Goal: Information Seeking & Learning: Check status

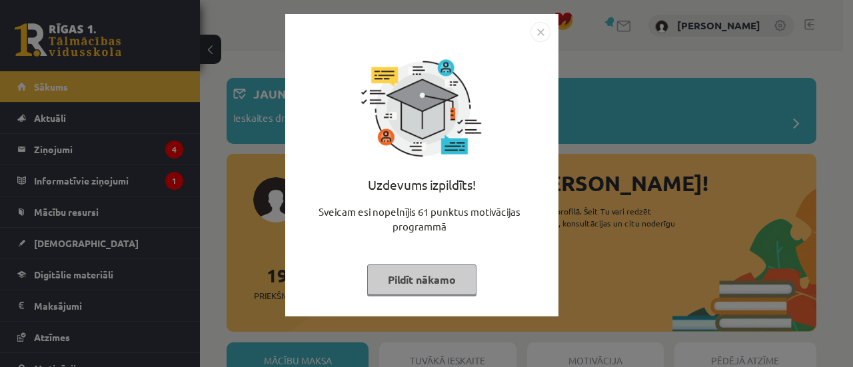
click at [401, 284] on button "Pildīt nākamo" at bounding box center [421, 279] width 109 height 31
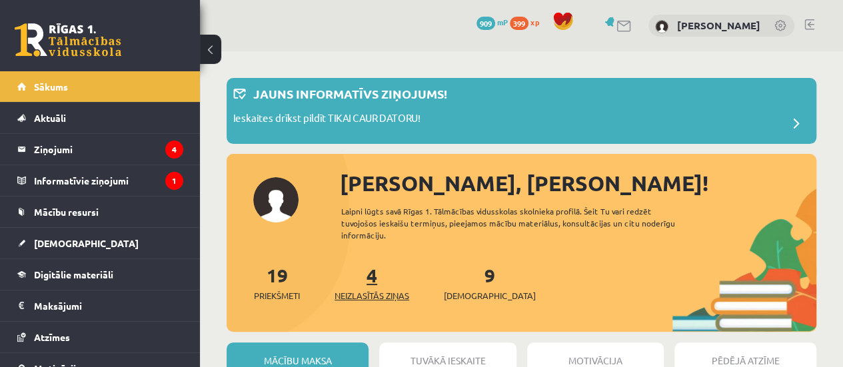
click at [379, 289] on span "Neizlasītās ziņas" at bounding box center [371, 295] width 75 height 13
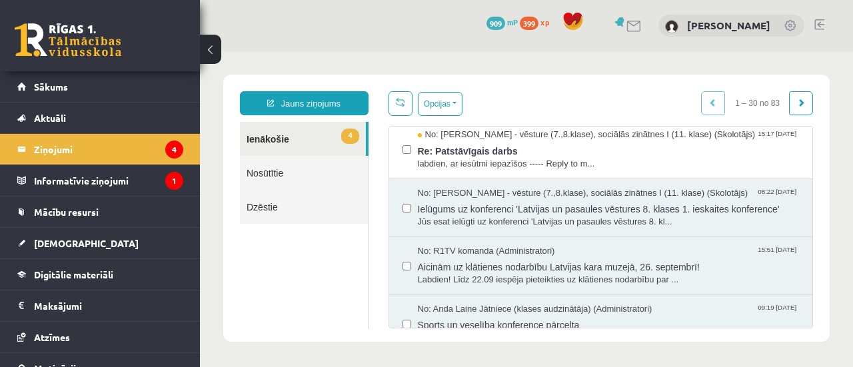
scroll to position [185, 0]
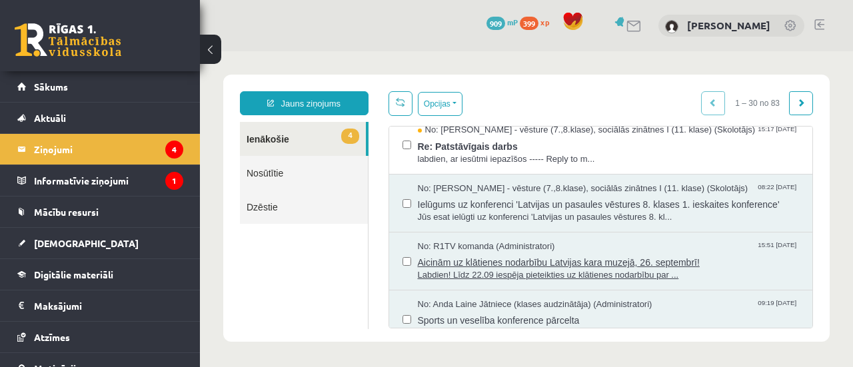
click at [466, 269] on span "Aicinām uz klātienes nodarbību Latvijas kara muzejā, 26. septembrī!" at bounding box center [609, 260] width 382 height 17
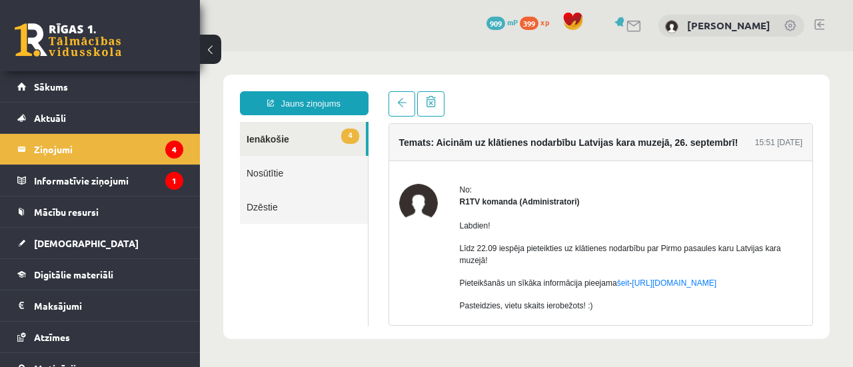
scroll to position [0, 0]
click at [35, 93] on link "Sākums" at bounding box center [100, 86] width 166 height 31
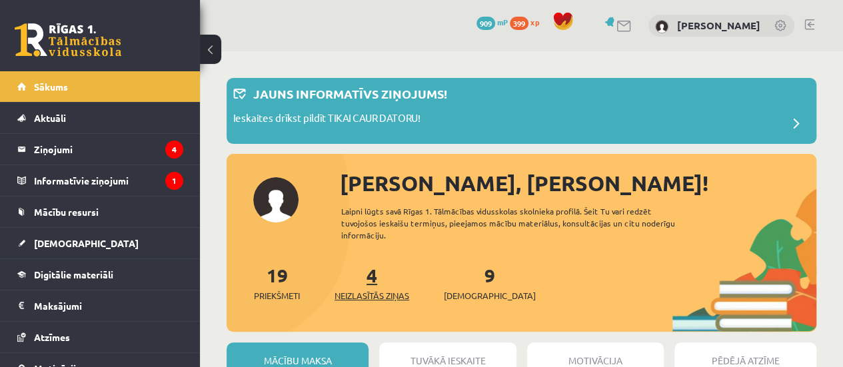
click at [351, 292] on span "Neizlasītās ziņas" at bounding box center [371, 295] width 75 height 13
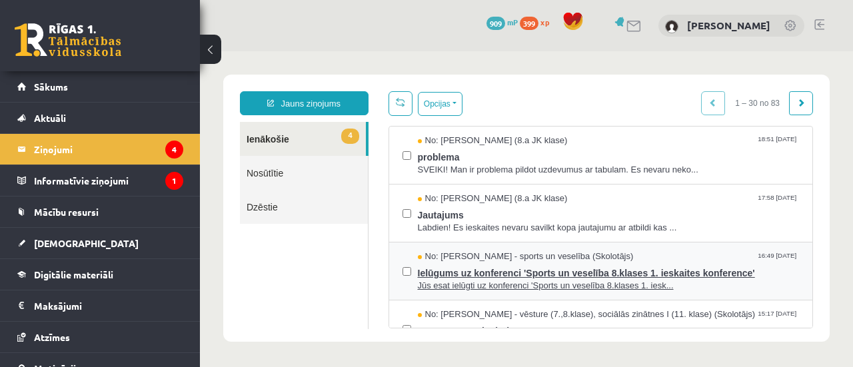
click at [498, 286] on span "Jūs esat ielūgti uz konferenci 'Sports un veselība 8.klases 1. iesk..." at bounding box center [609, 286] width 382 height 13
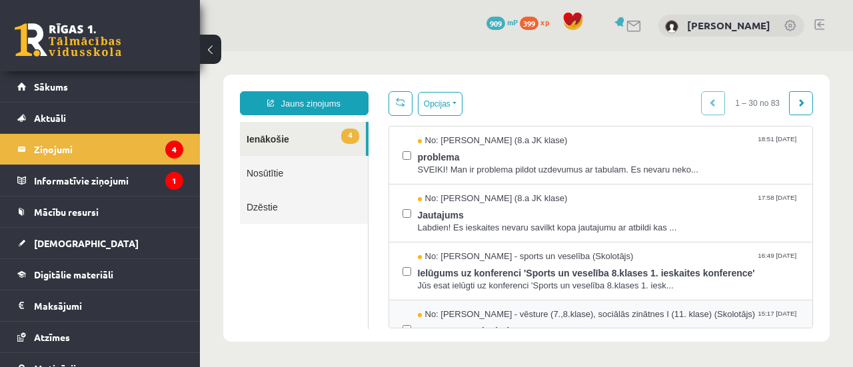
click at [501, 310] on span "No: [PERSON_NAME] - vēsture (7.,8.klase), sociālās zinātnes I (11. klase) (Skol…" at bounding box center [587, 314] width 338 height 13
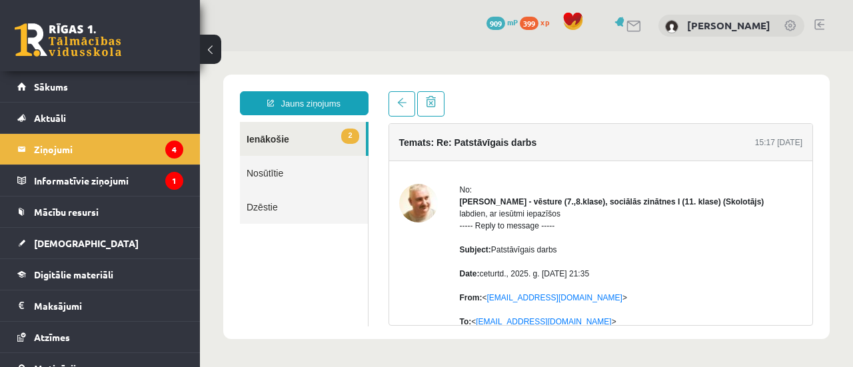
click at [269, 171] on link "Nosūtītie" at bounding box center [304, 173] width 128 height 34
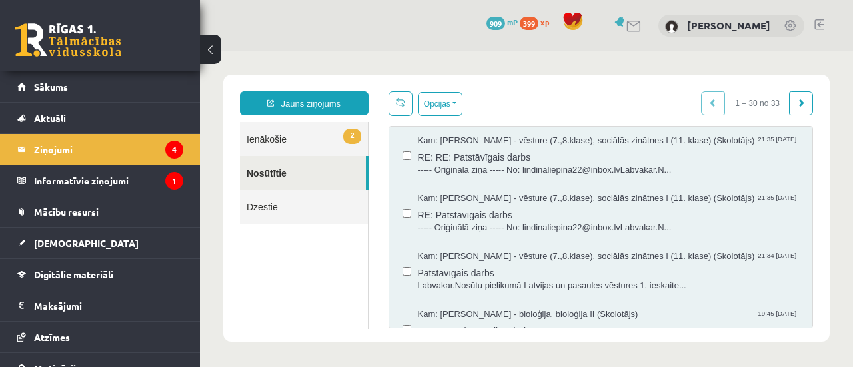
click at [256, 133] on link "2 Ienākošie" at bounding box center [304, 139] width 128 height 34
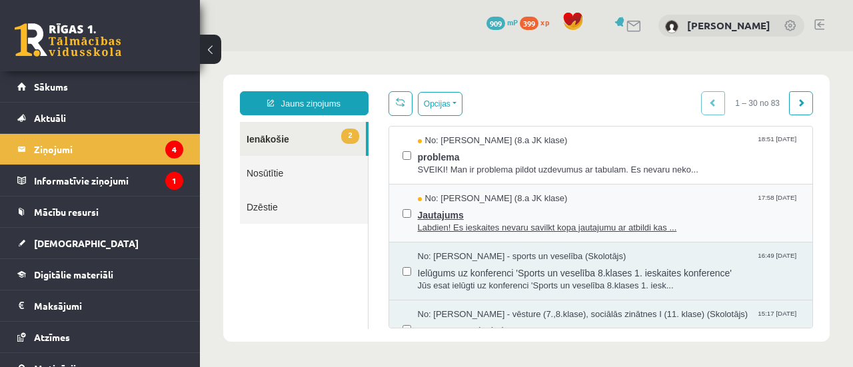
click at [500, 222] on span "Labdien! Es ieskaites nevaru savilkt kopa jautajumu ar atbildi kas ..." at bounding box center [609, 228] width 382 height 13
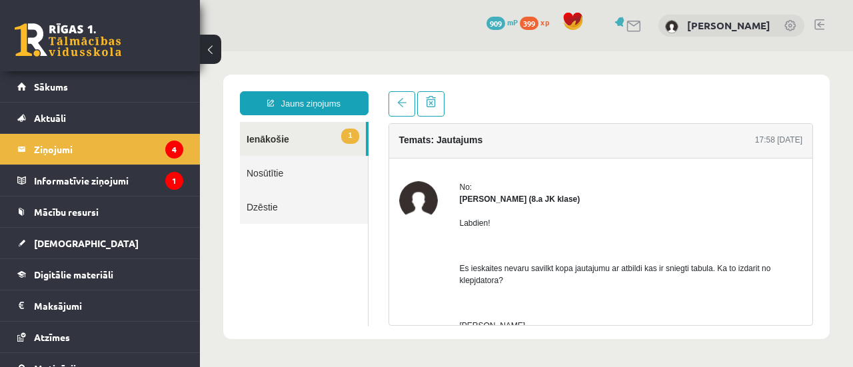
scroll to position [1, 0]
click at [262, 141] on link "1 Ienākošie" at bounding box center [303, 139] width 126 height 34
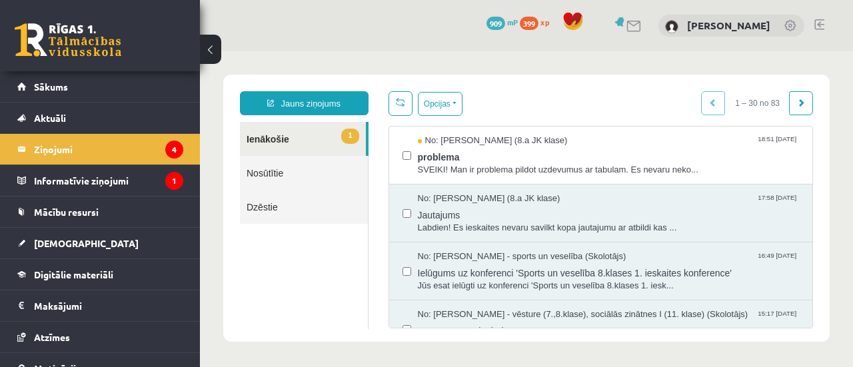
scroll to position [0, 0]
click at [508, 161] on span "problema" at bounding box center [609, 155] width 382 height 17
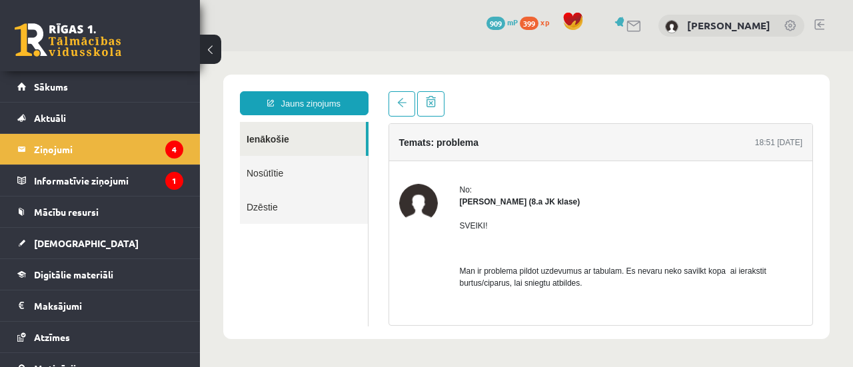
click at [272, 139] on link "Ienākošie" at bounding box center [303, 139] width 126 height 34
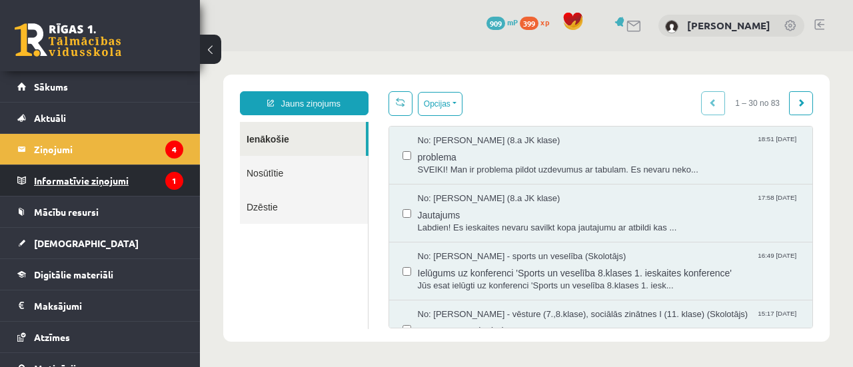
click at [72, 183] on legend "Informatīvie ziņojumi 1" at bounding box center [108, 180] width 149 height 31
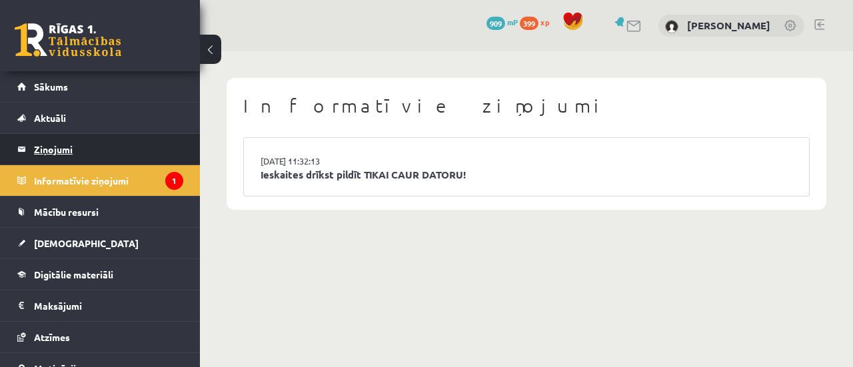
click at [64, 140] on legend "Ziņojumi 4" at bounding box center [108, 149] width 149 height 31
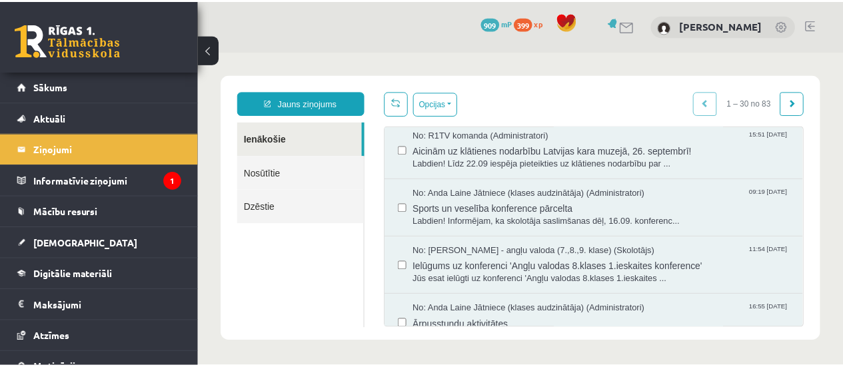
scroll to position [336, 0]
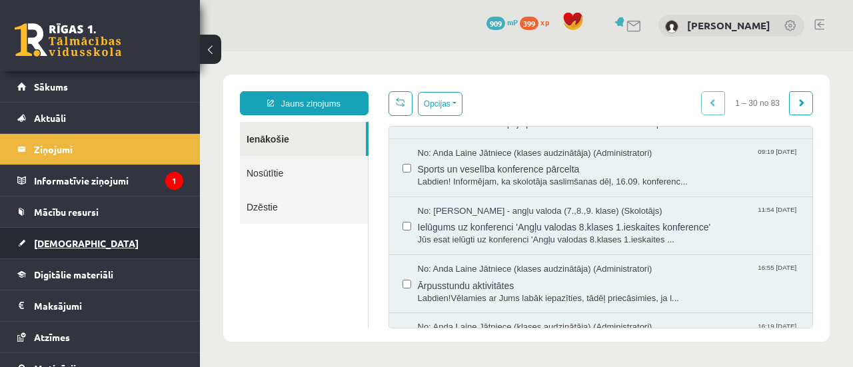
click at [55, 244] on span "[DEMOGRAPHIC_DATA]" at bounding box center [86, 243] width 105 height 12
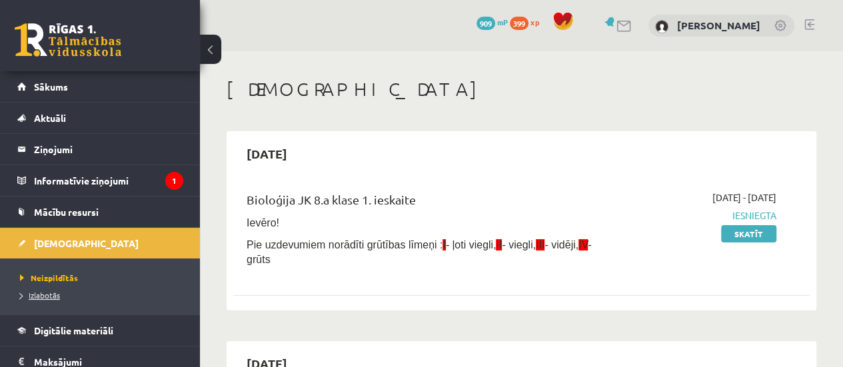
click at [44, 295] on span "Izlabotās" at bounding box center [40, 295] width 40 height 11
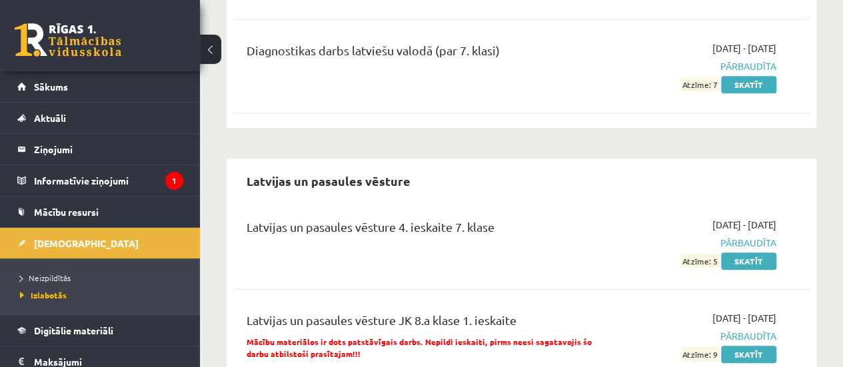
scroll to position [2912, 0]
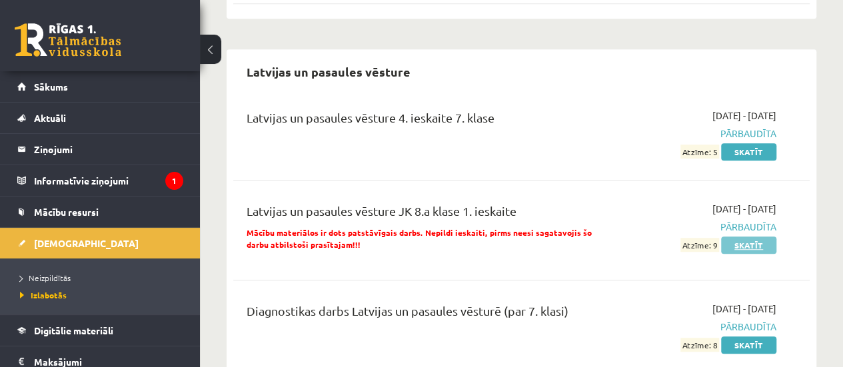
click at [750, 236] on link "Skatīt" at bounding box center [748, 244] width 55 height 17
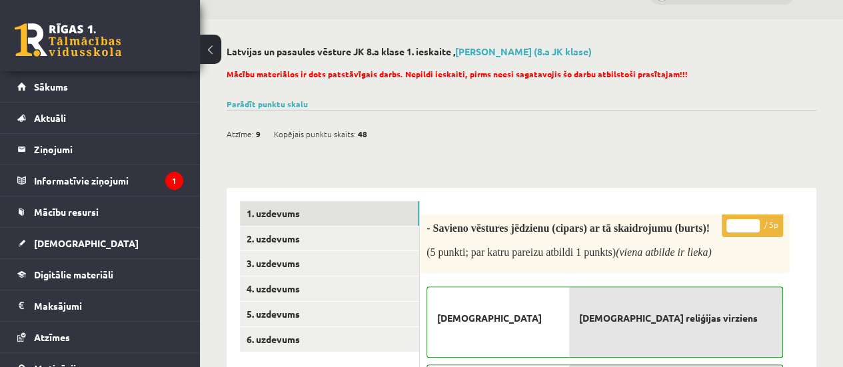
scroll to position [30, 0]
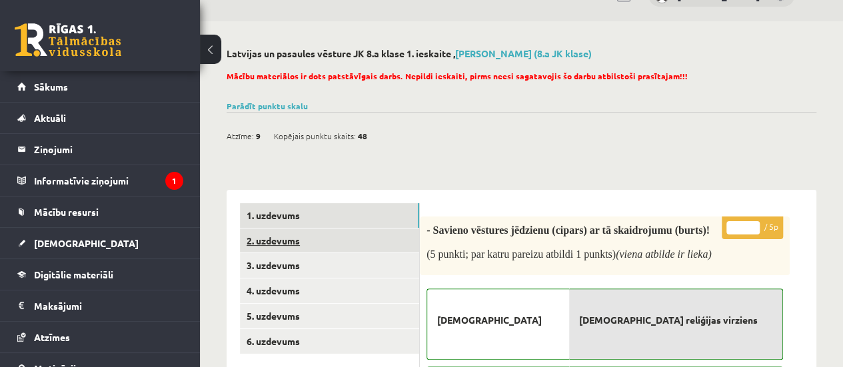
click at [294, 242] on link "2. uzdevums" at bounding box center [329, 240] width 179 height 25
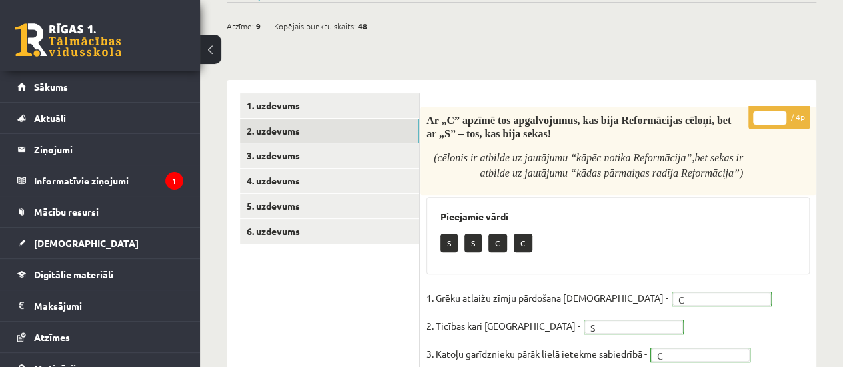
scroll to position [121, 0]
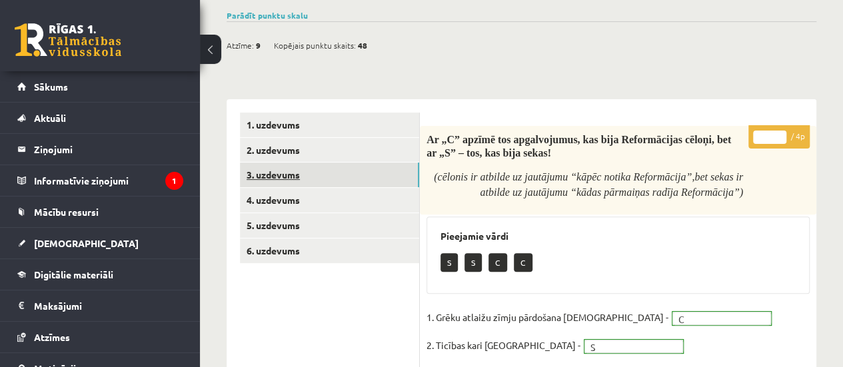
click at [290, 173] on link "3. uzdevums" at bounding box center [329, 175] width 179 height 25
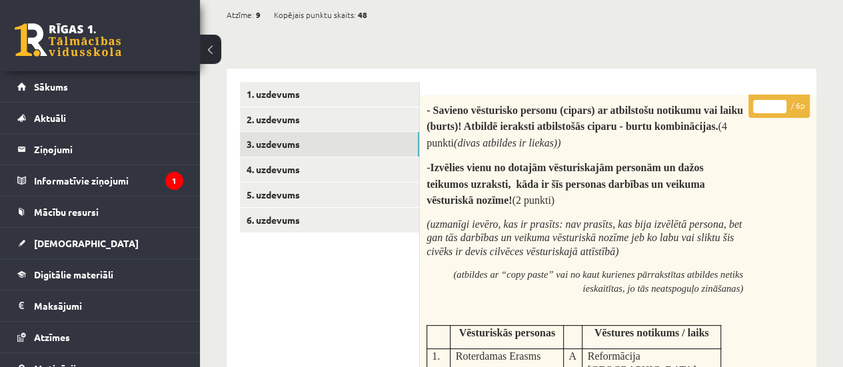
scroll to position [148, 0]
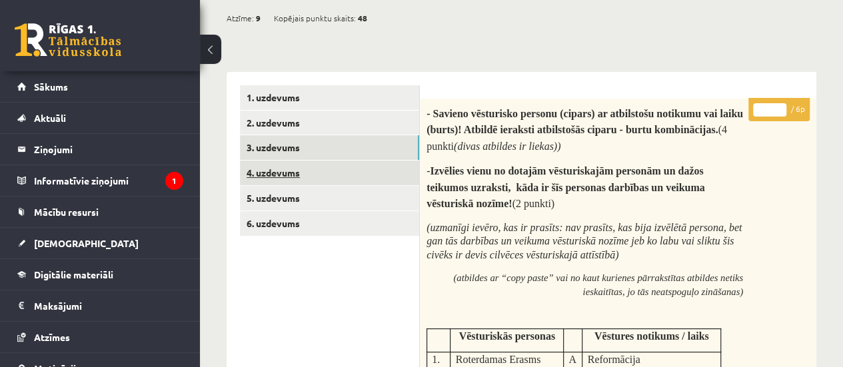
click at [268, 175] on link "4. uzdevums" at bounding box center [329, 173] width 179 height 25
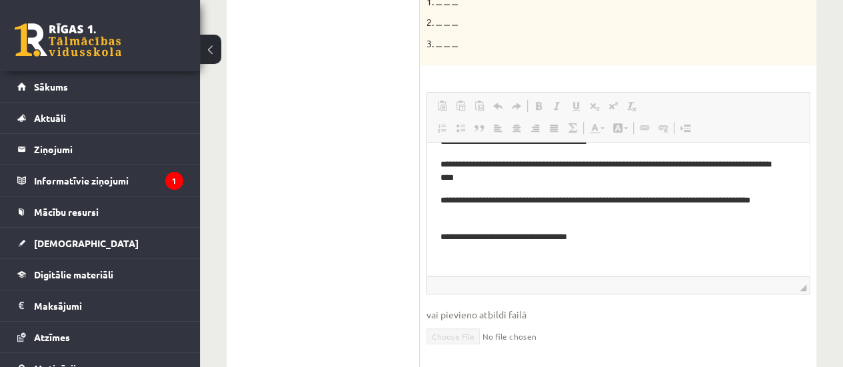
scroll to position [0, 0]
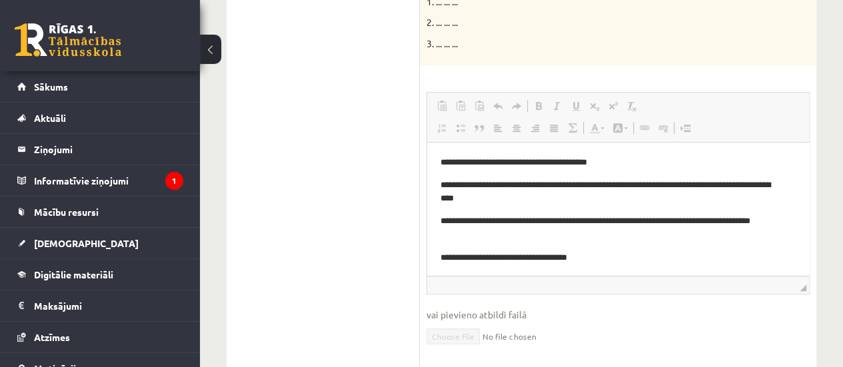
drag, startPoint x: 808, startPoint y: 178, endPoint x: 1270, endPoint y: 336, distance: 487.9
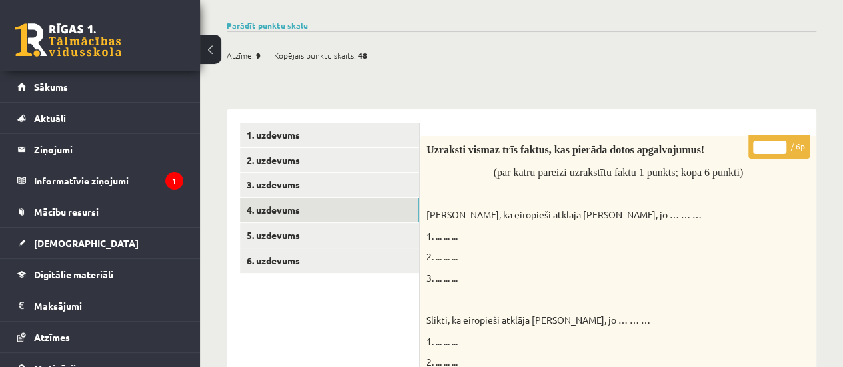
scroll to position [104, 0]
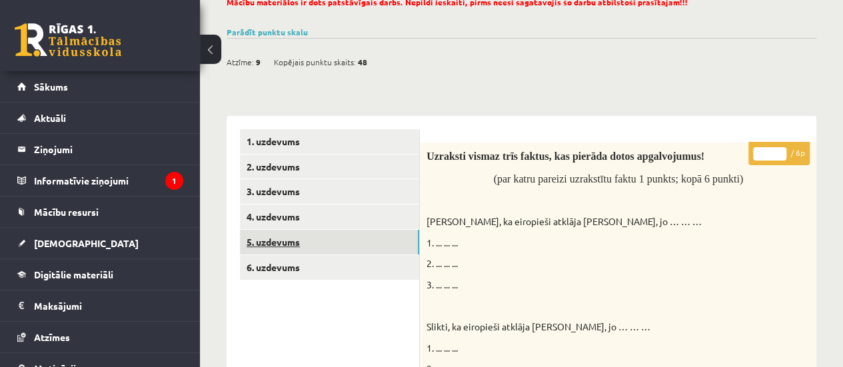
click at [282, 241] on link "5. uzdevums" at bounding box center [329, 242] width 179 height 25
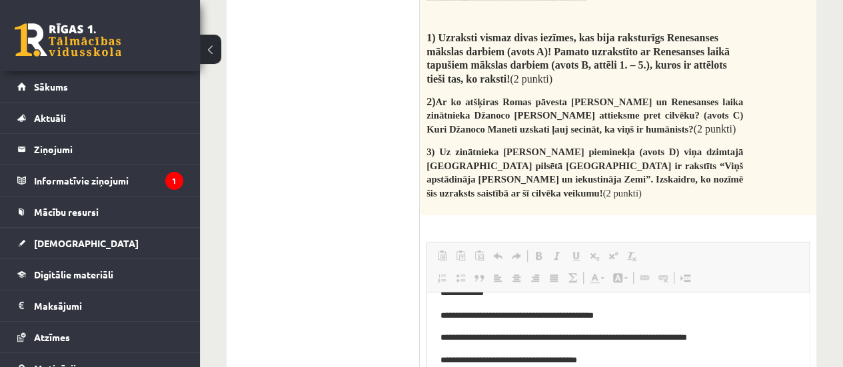
scroll to position [20, 0]
drag, startPoint x: 803, startPoint y: 368, endPoint x: 1237, endPoint y: 569, distance: 478.0
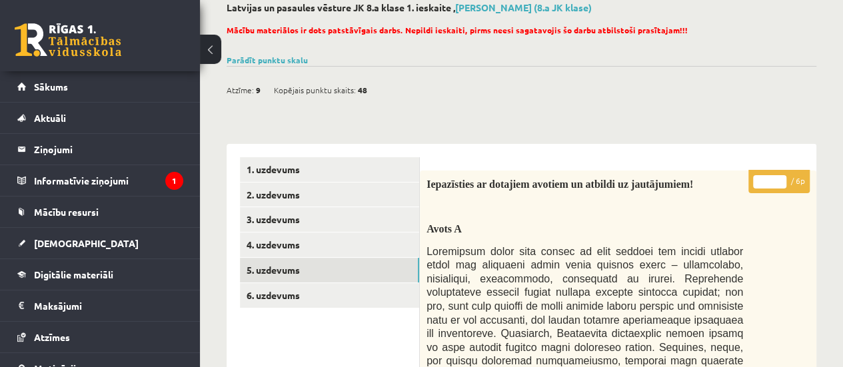
scroll to position [53, 0]
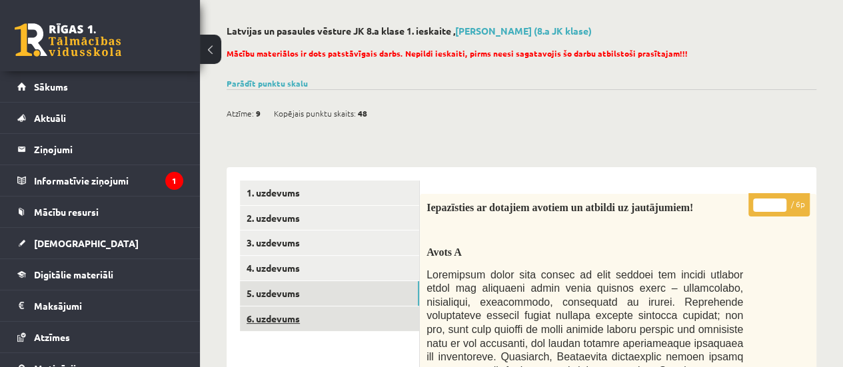
click at [272, 326] on link "6. uzdevums" at bounding box center [329, 318] width 179 height 25
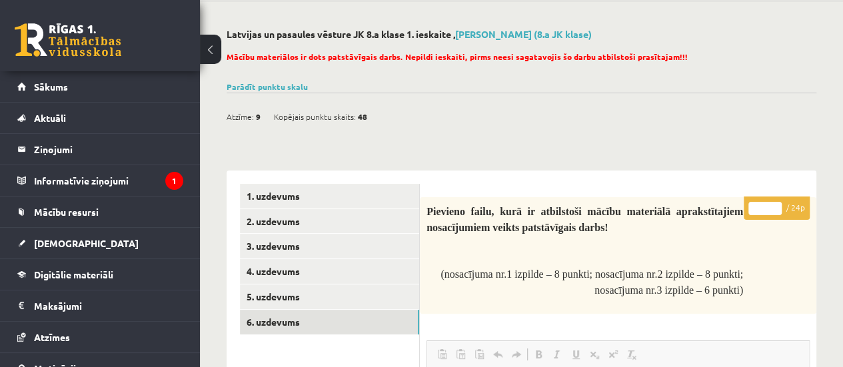
scroll to position [54, 0]
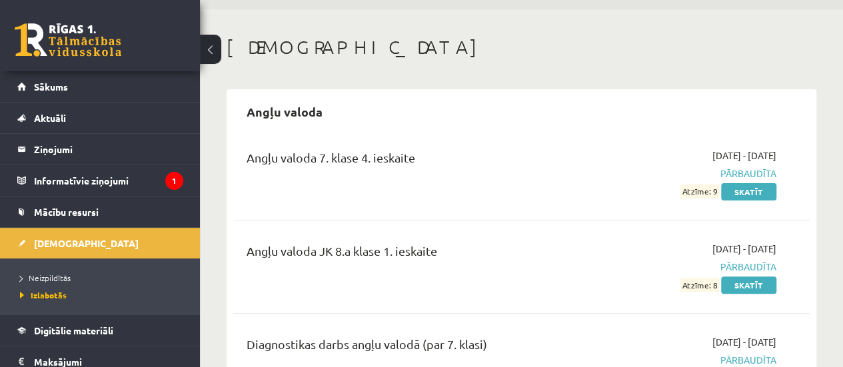
scroll to position [30, 0]
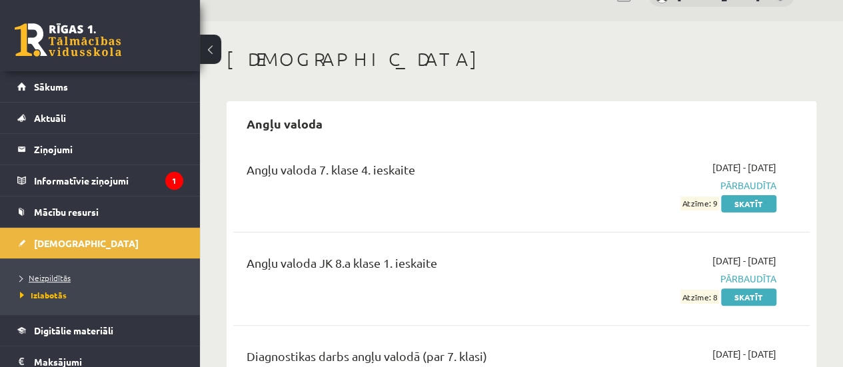
click at [59, 279] on span "Neizpildītās" at bounding box center [45, 277] width 51 height 11
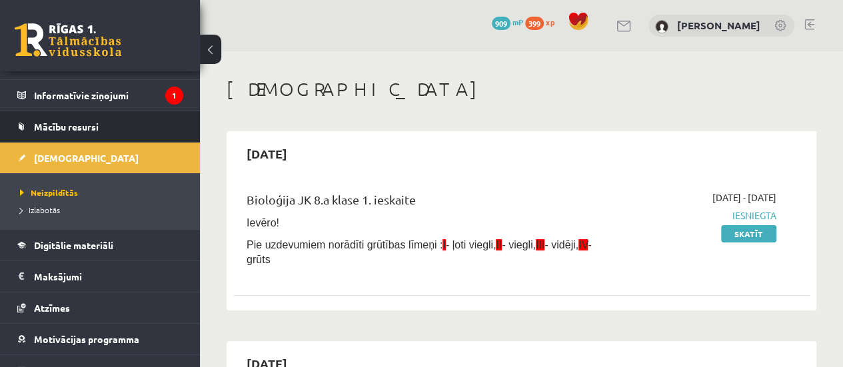
scroll to position [86, 0]
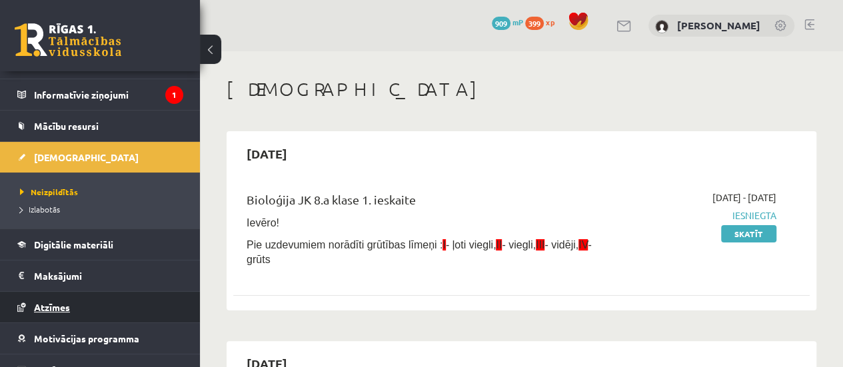
click at [63, 302] on span "Atzīmes" at bounding box center [52, 307] width 36 height 12
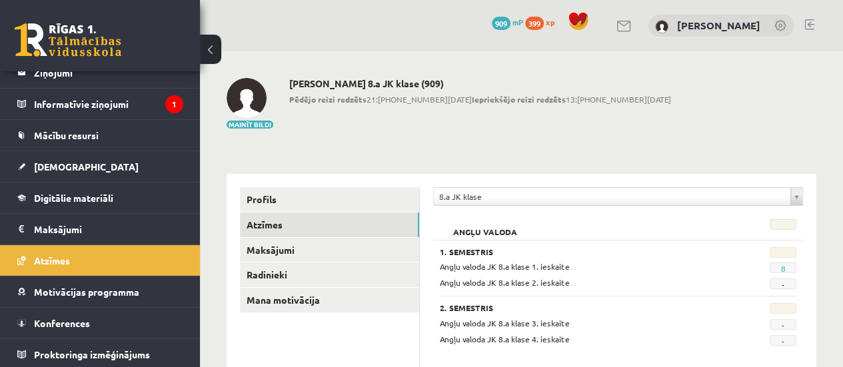
scroll to position [76, 0]
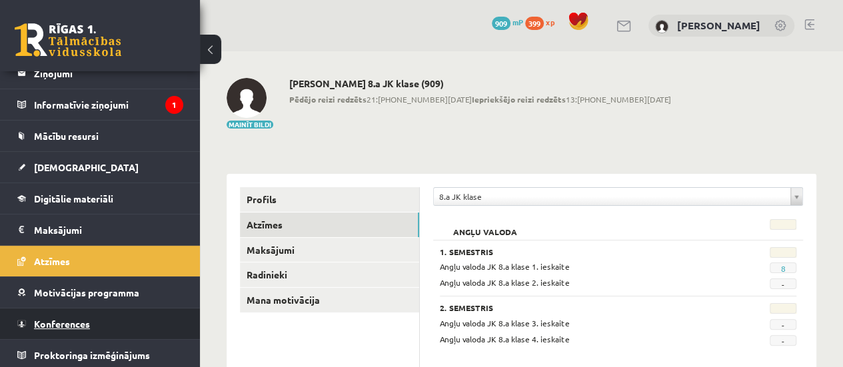
click at [72, 320] on span "Konferences" at bounding box center [62, 324] width 56 height 12
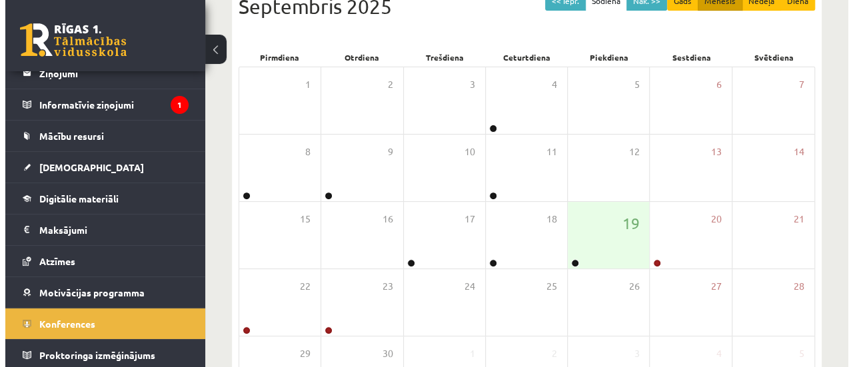
scroll to position [184, 0]
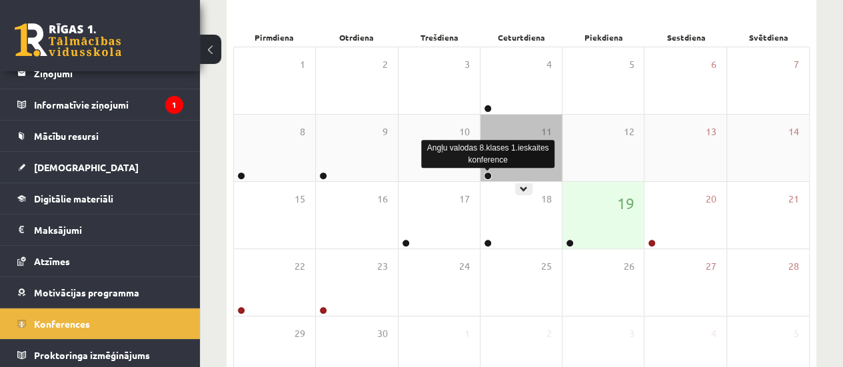
click at [490, 173] on link at bounding box center [488, 176] width 8 height 8
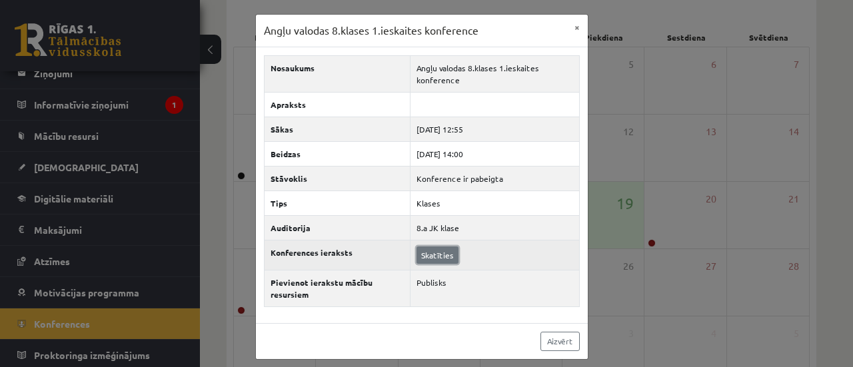
click at [422, 250] on link "Skatīties" at bounding box center [437, 254] width 42 height 17
